Goal: Task Accomplishment & Management: Manage account settings

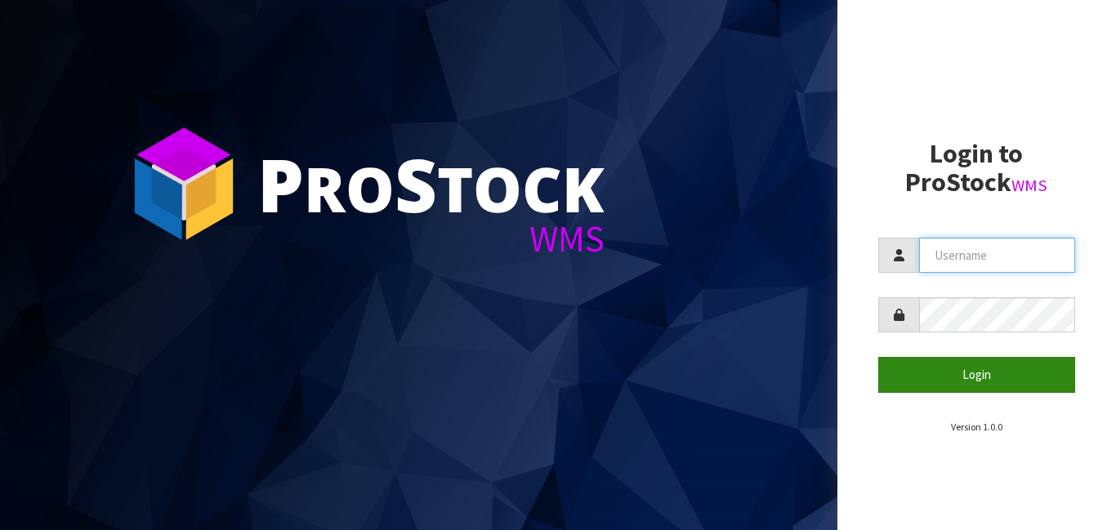
type input "[PERSON_NAME]"
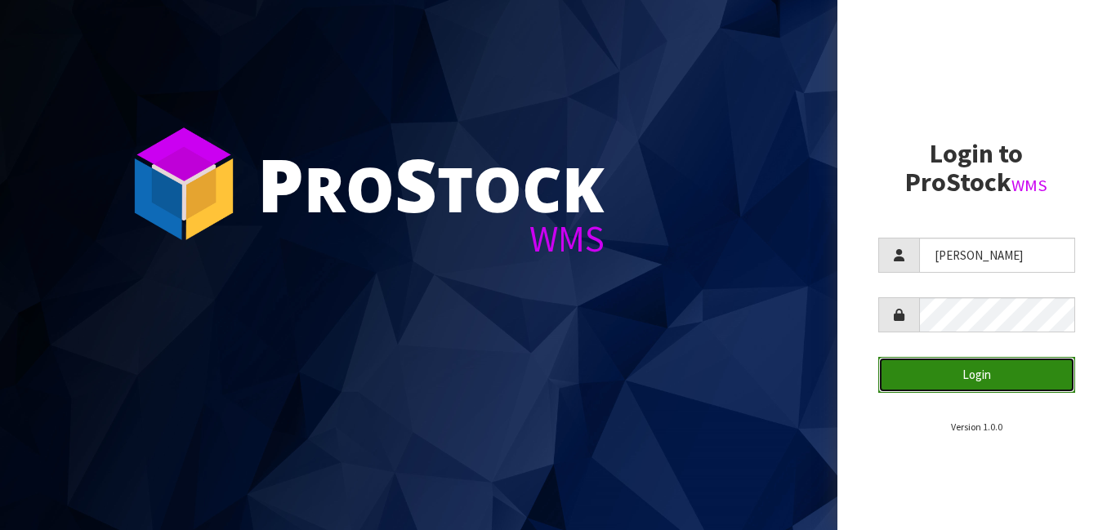
click at [978, 378] on button "Login" at bounding box center [977, 374] width 198 height 35
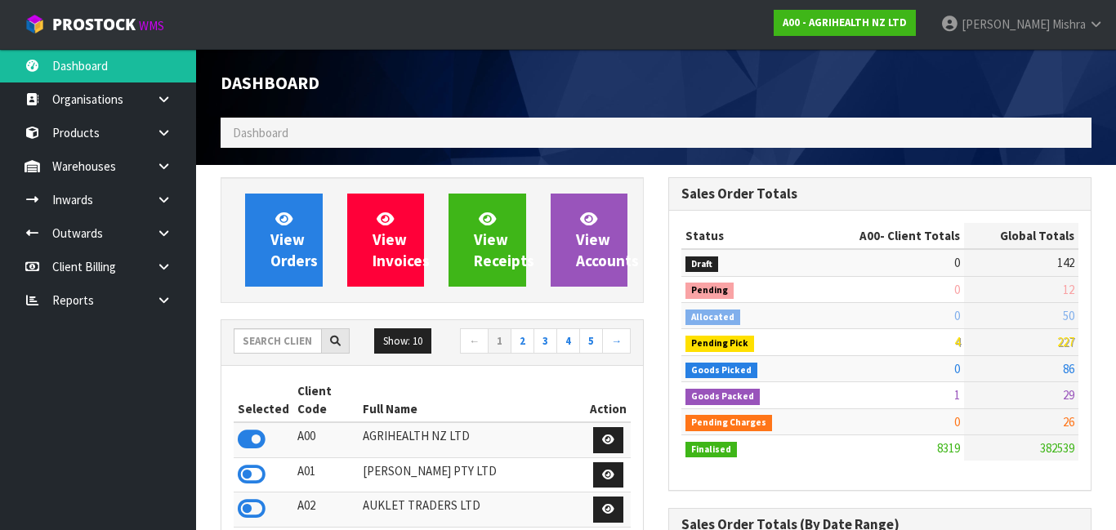
scroll to position [1263, 448]
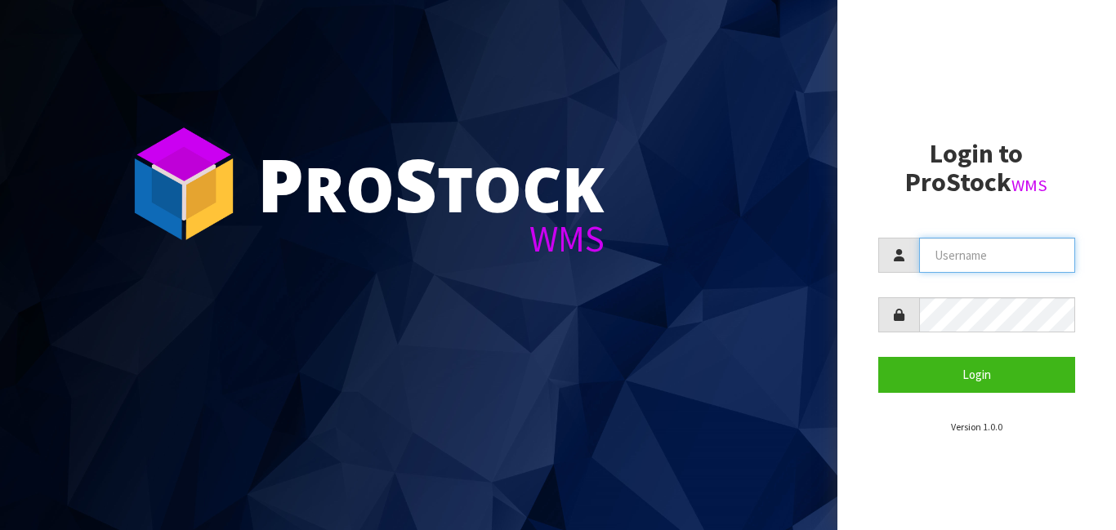
type input "[PERSON_NAME]"
click at [366, 5] on section "P ro S tock WMS" at bounding box center [418, 265] width 837 height 530
